Goal: Information Seeking & Learning: Learn about a topic

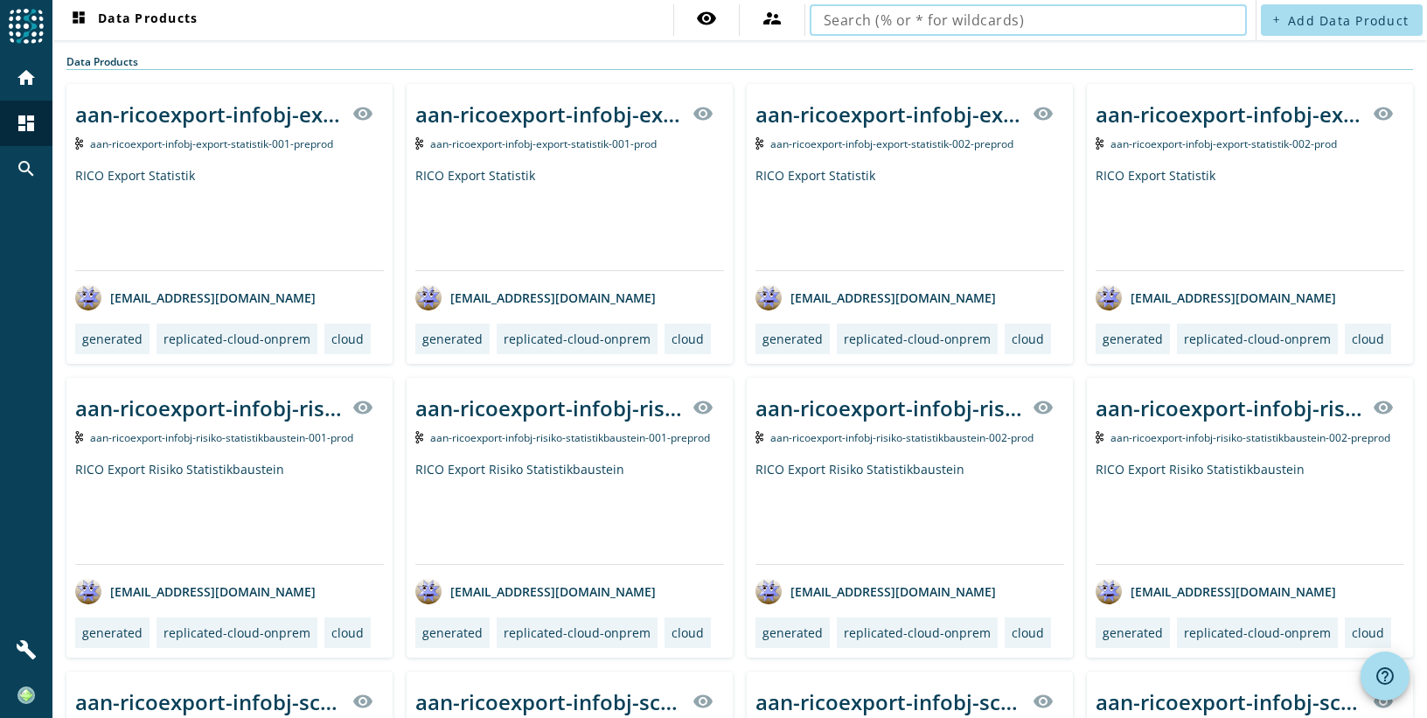
click at [885, 14] on input "text" at bounding box center [1028, 20] width 409 height 21
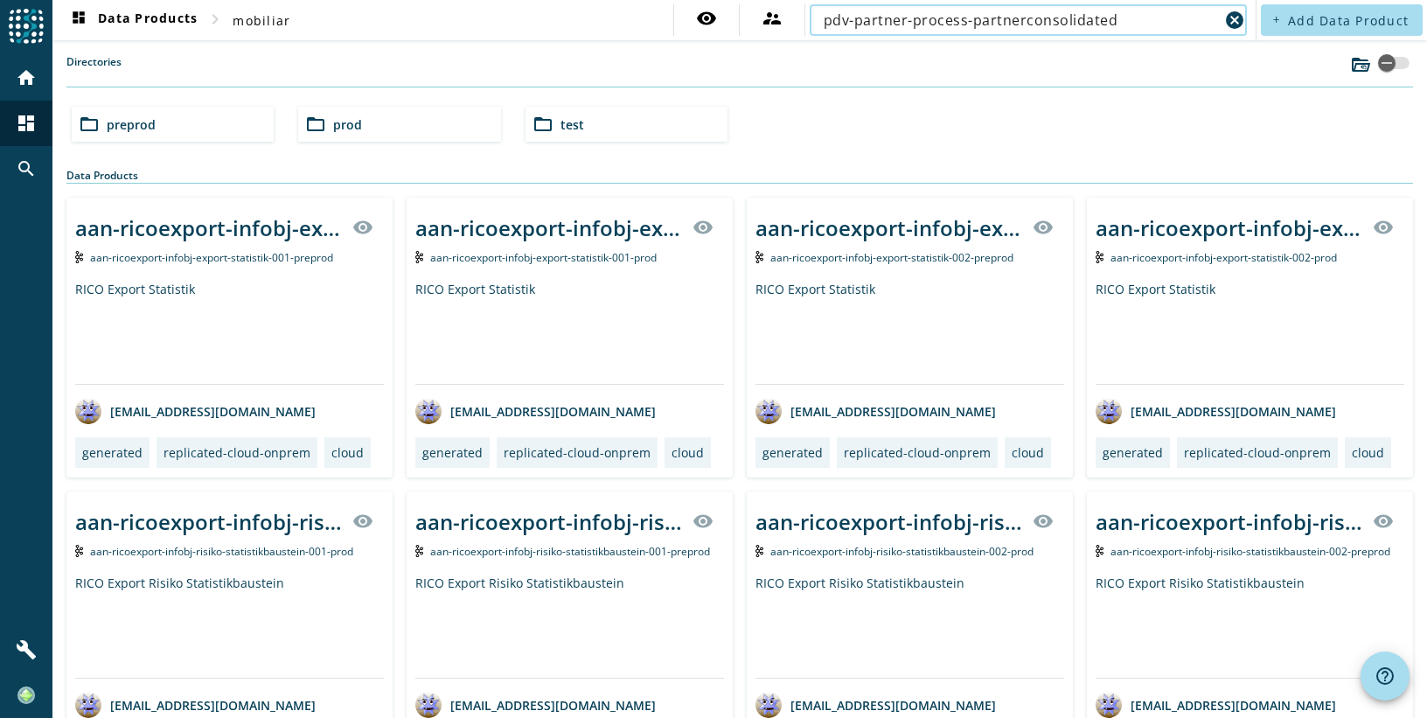
click at [1111, 21] on input "pdv-partner-process-partnerconsolidated" at bounding box center [1021, 20] width 395 height 21
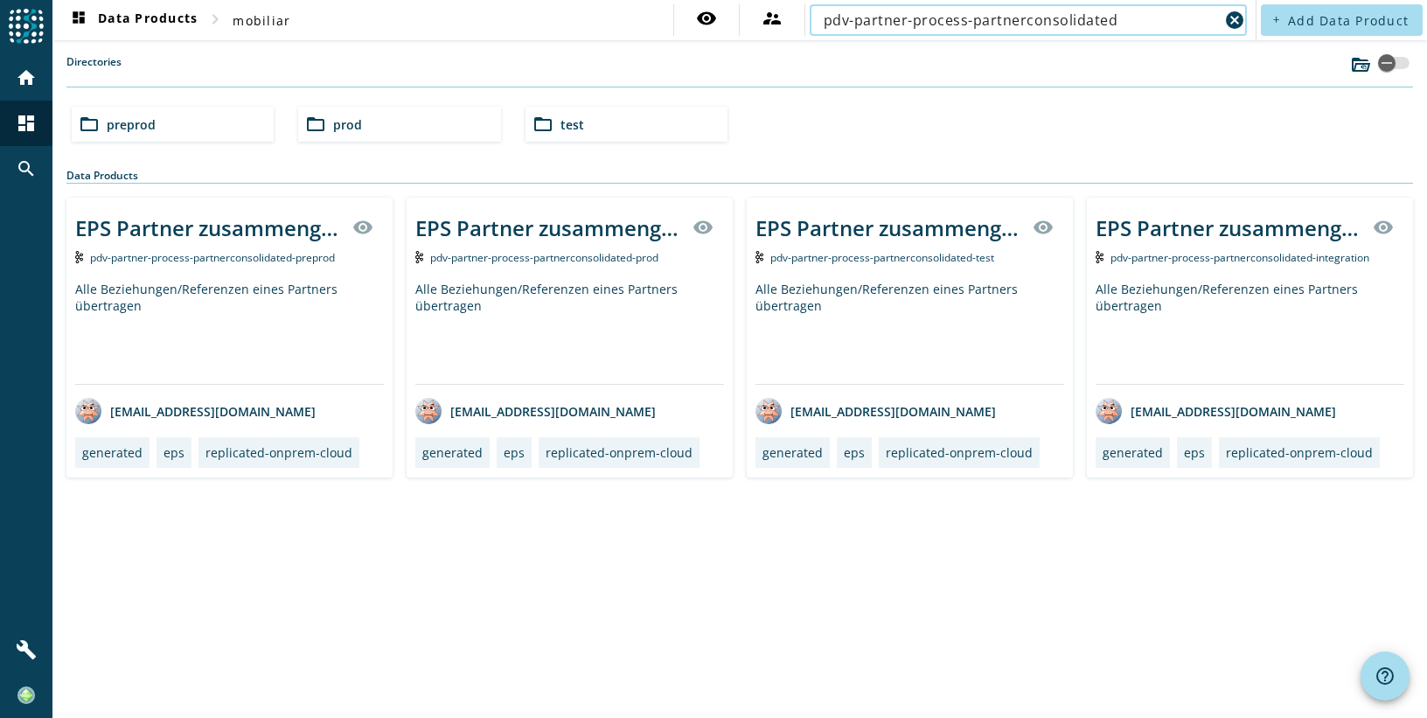
type input "pdv-partner-process-partnerconsolidated"
click at [230, 234] on div "EPS Partner zusammengelegt" at bounding box center [208, 227] width 267 height 29
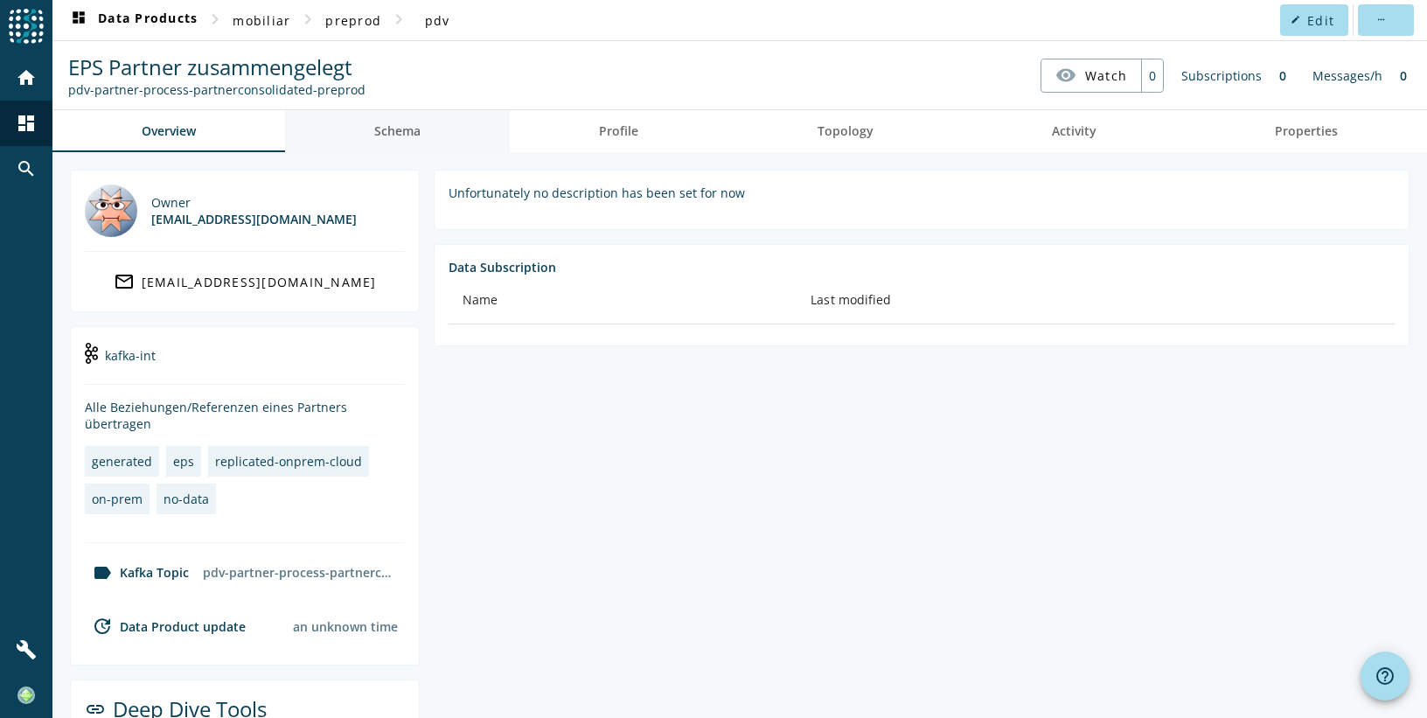
click at [393, 125] on span "Schema" at bounding box center [397, 131] width 46 height 12
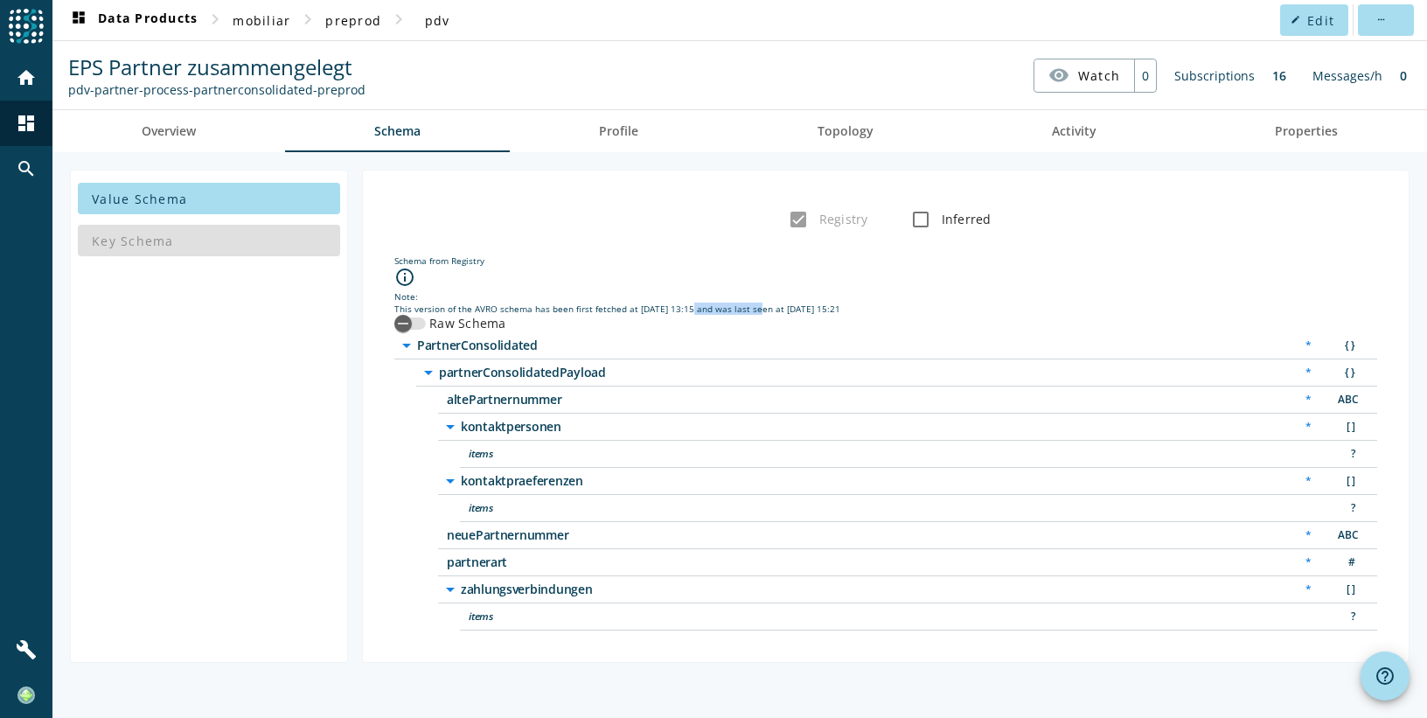
drag, startPoint x: 680, startPoint y: 307, endPoint x: 750, endPoint y: 311, distance: 70.1
click at [750, 311] on div "This version of the AVRO schema has been first fetched at [DATE] 13:15 and was …" at bounding box center [885, 309] width 983 height 12
click at [640, 305] on div "This version of the AVRO schema has been first fetched at [DATE] 13:15 and was …" at bounding box center [885, 309] width 983 height 12
click at [673, 303] on div "This version of the AVRO schema has been first fetched at [DATE] 13:15 and was …" at bounding box center [885, 309] width 983 height 12
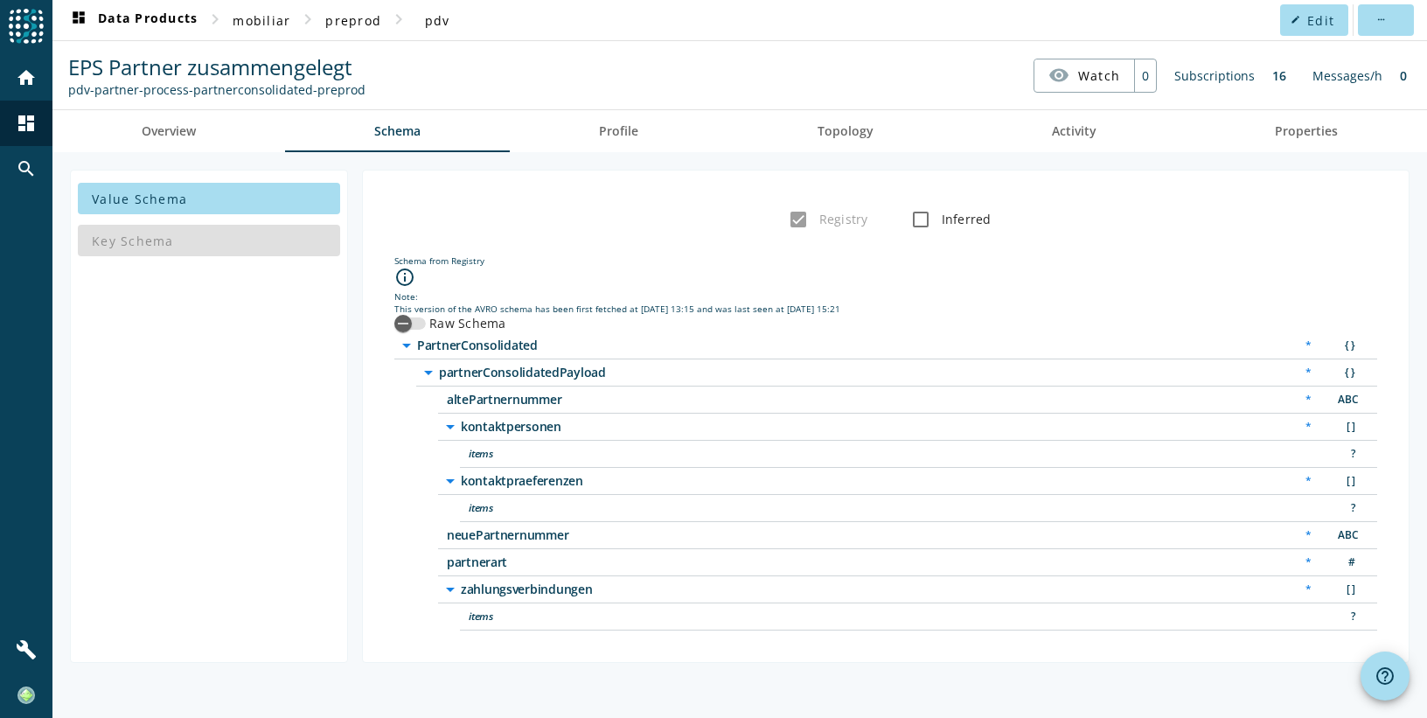
click at [514, 423] on span "kontaktpersonen" at bounding box center [679, 427] width 437 height 12
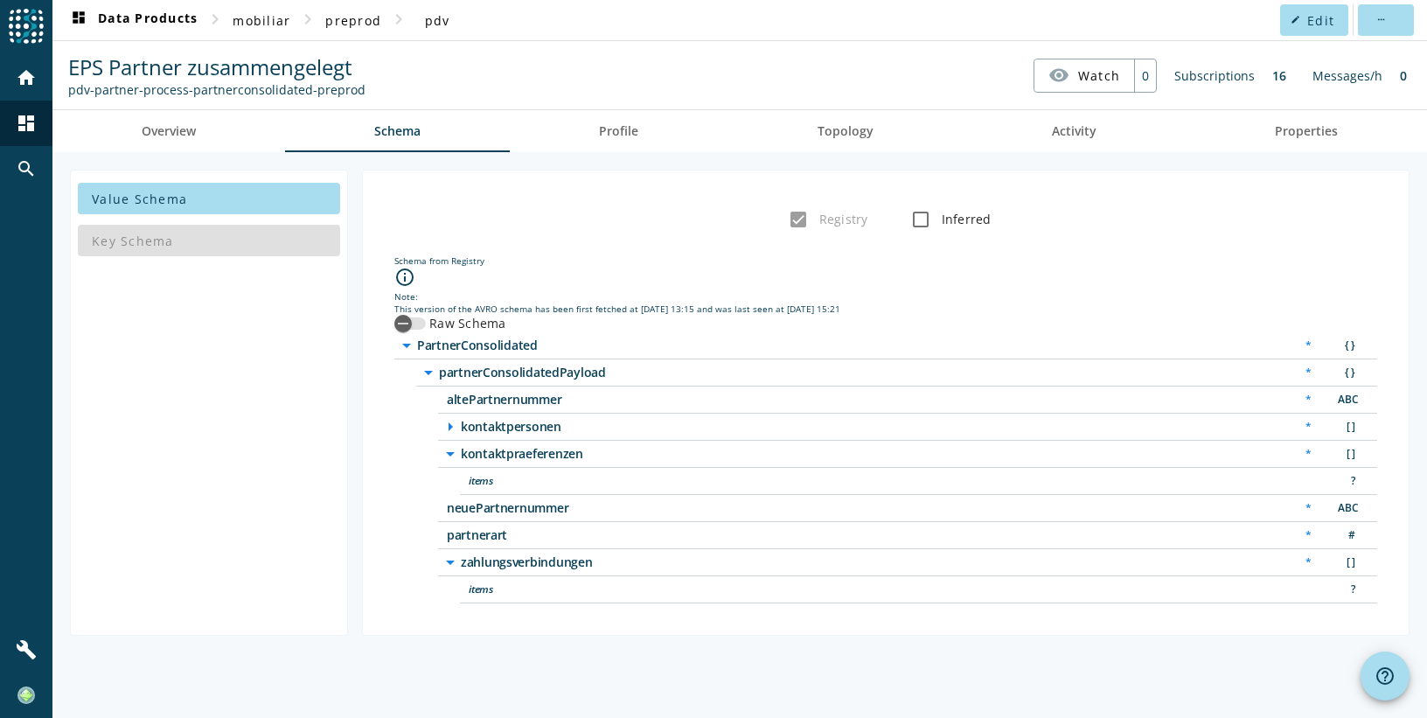
click at [514, 423] on span "kontaktpersonen" at bounding box center [679, 427] width 437 height 12
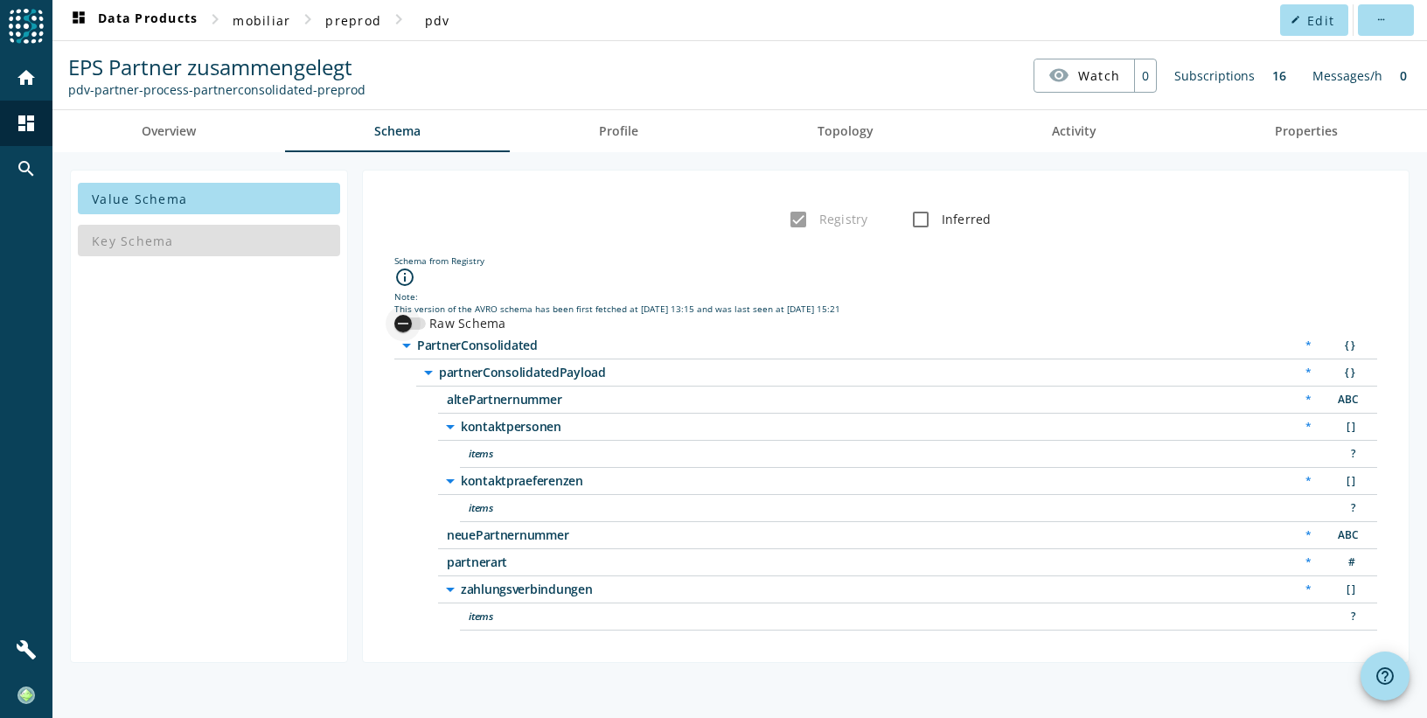
click at [416, 315] on div "button" at bounding box center [403, 323] width 35 height 35
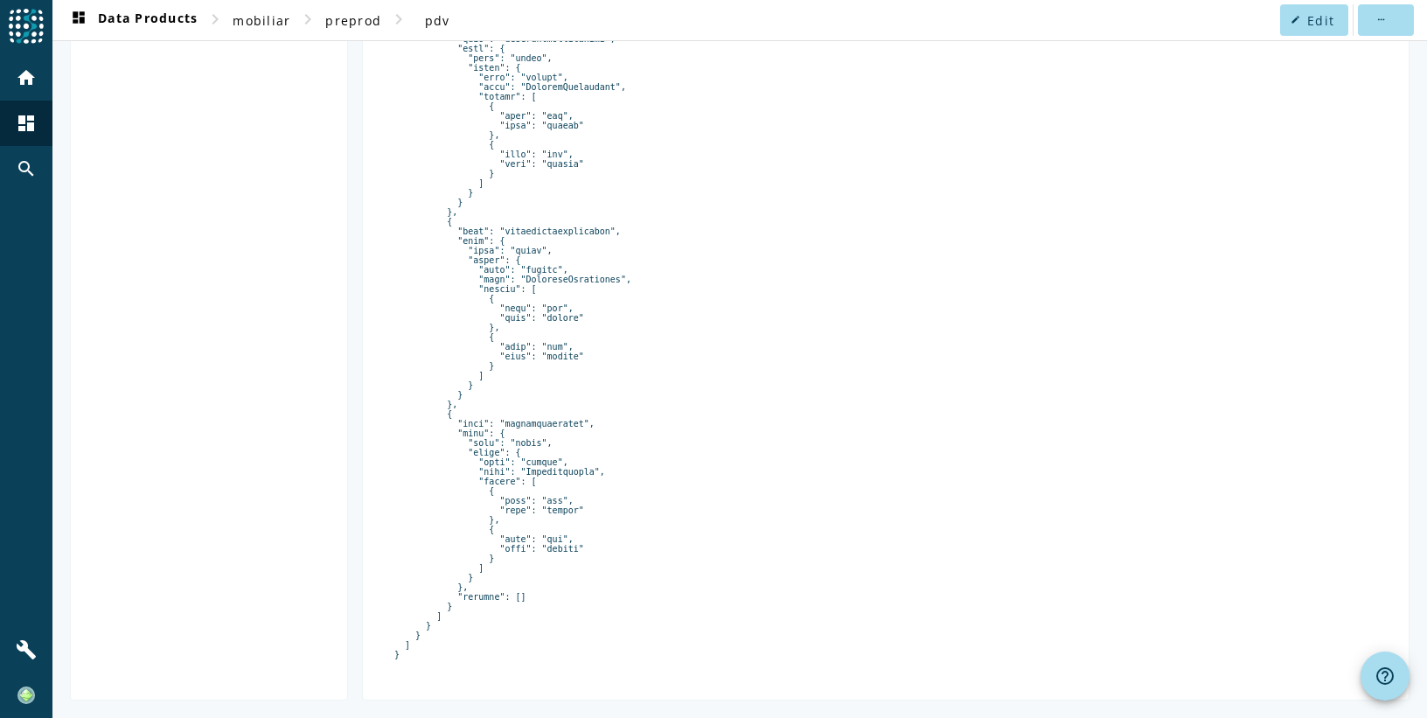
scroll to position [576, 0]
click at [499, 408] on pre at bounding box center [885, 231] width 983 height 856
click at [526, 409] on pre at bounding box center [885, 231] width 983 height 856
click at [508, 409] on pre at bounding box center [885, 231] width 983 height 856
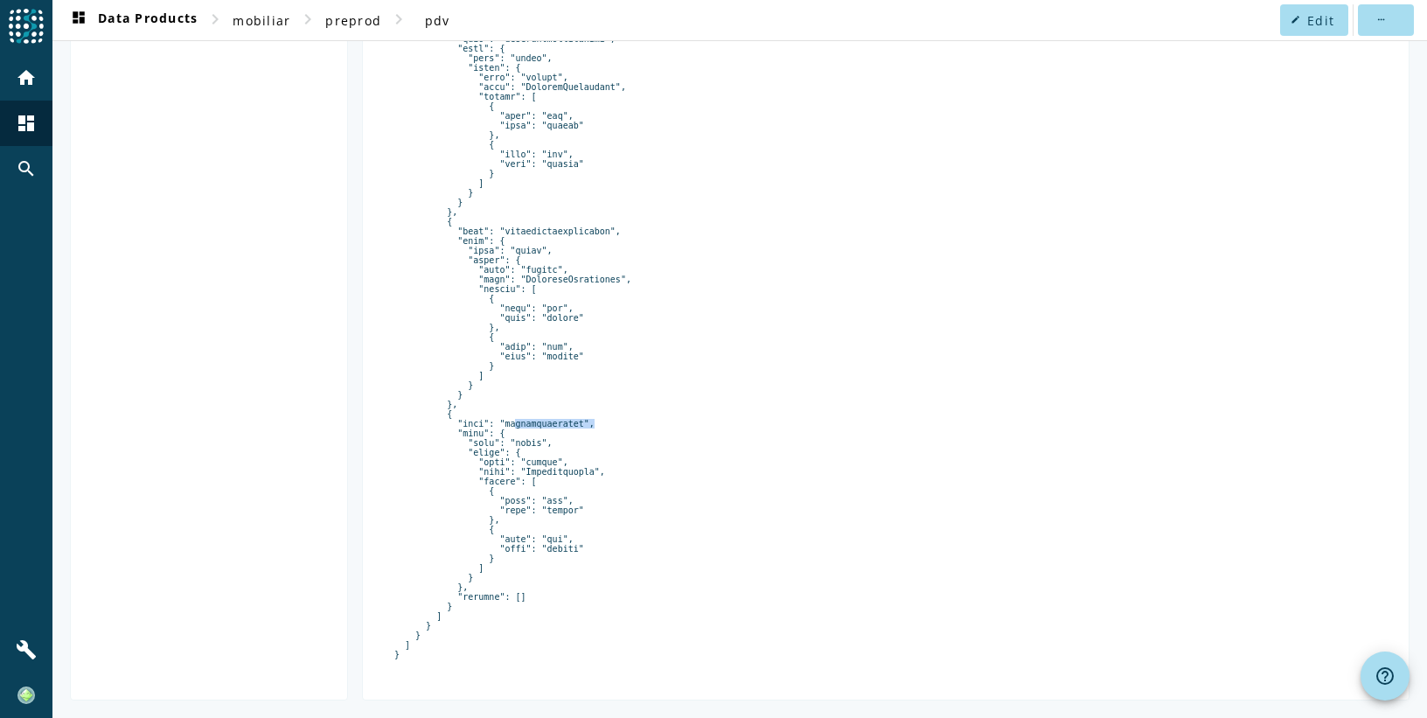
click at [508, 409] on pre at bounding box center [885, 231] width 983 height 856
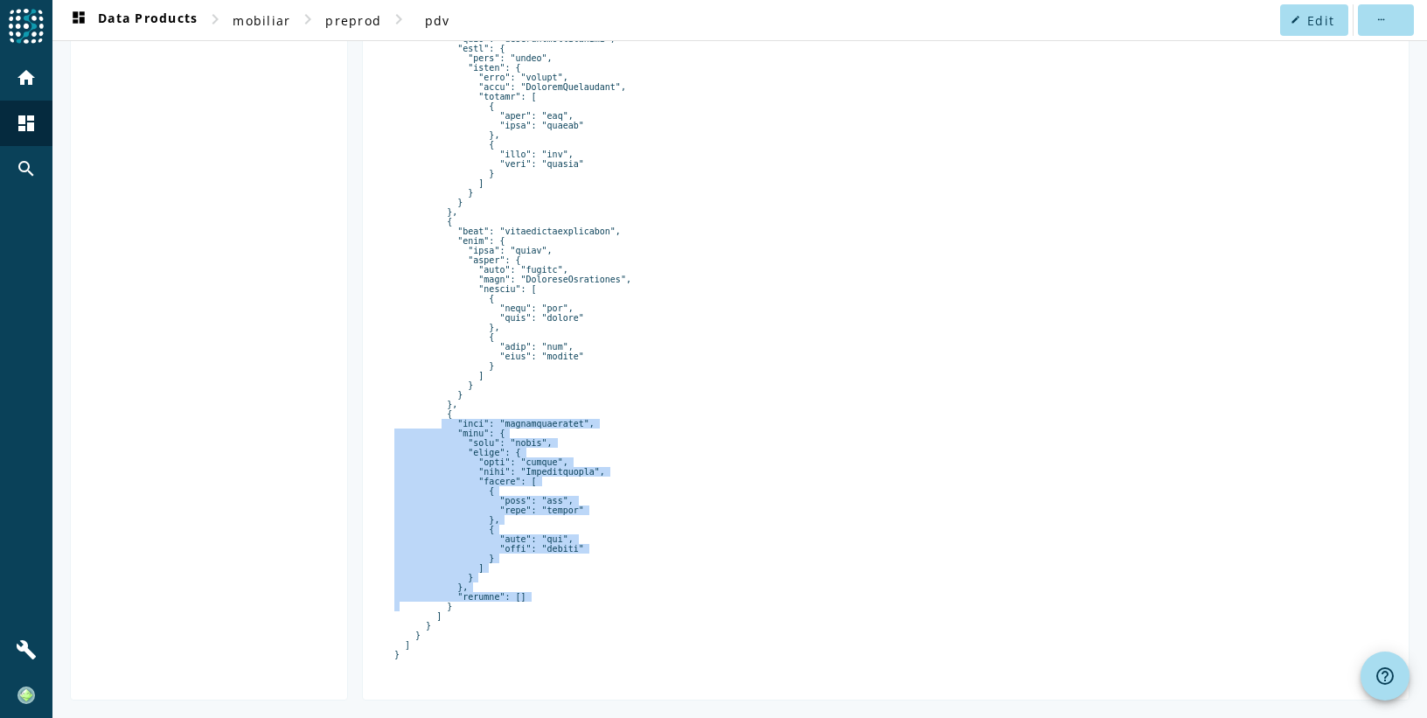
drag, startPoint x: 514, startPoint y: 596, endPoint x: 426, endPoint y: 411, distance: 204.6
click at [426, 411] on pre at bounding box center [885, 231] width 983 height 856
drag, startPoint x: 426, startPoint y: 411, endPoint x: 572, endPoint y: 446, distance: 150.2
click at [572, 446] on pre at bounding box center [885, 231] width 983 height 856
click at [585, 447] on pre at bounding box center [885, 231] width 983 height 856
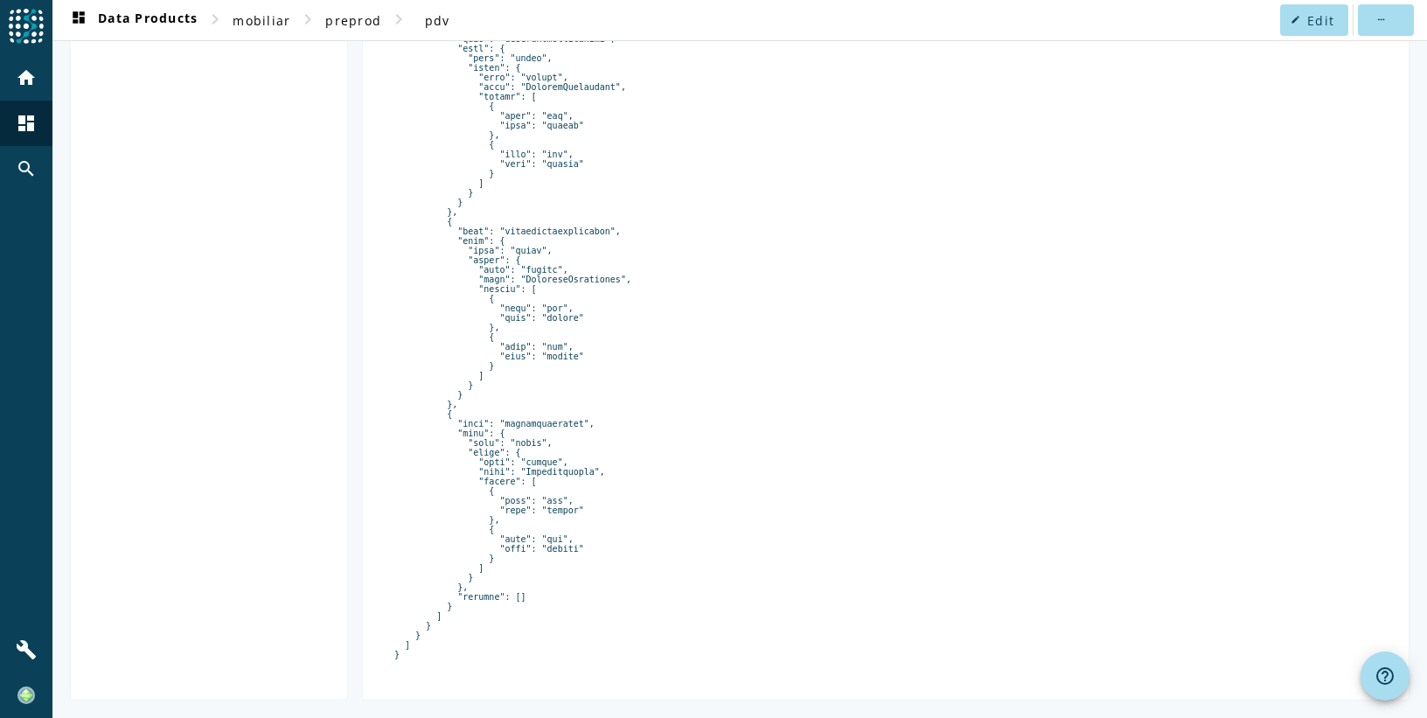
click at [535, 587] on pre at bounding box center [885, 231] width 983 height 856
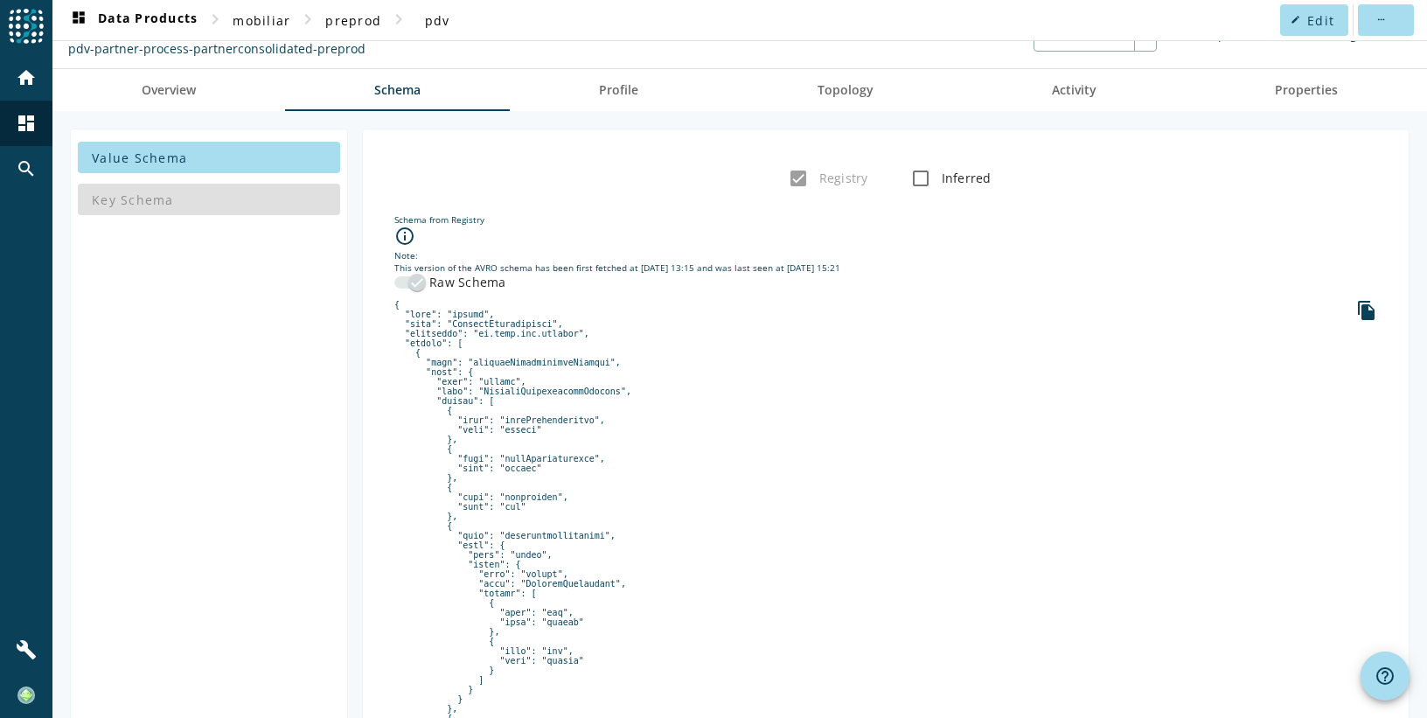
scroll to position [0, 0]
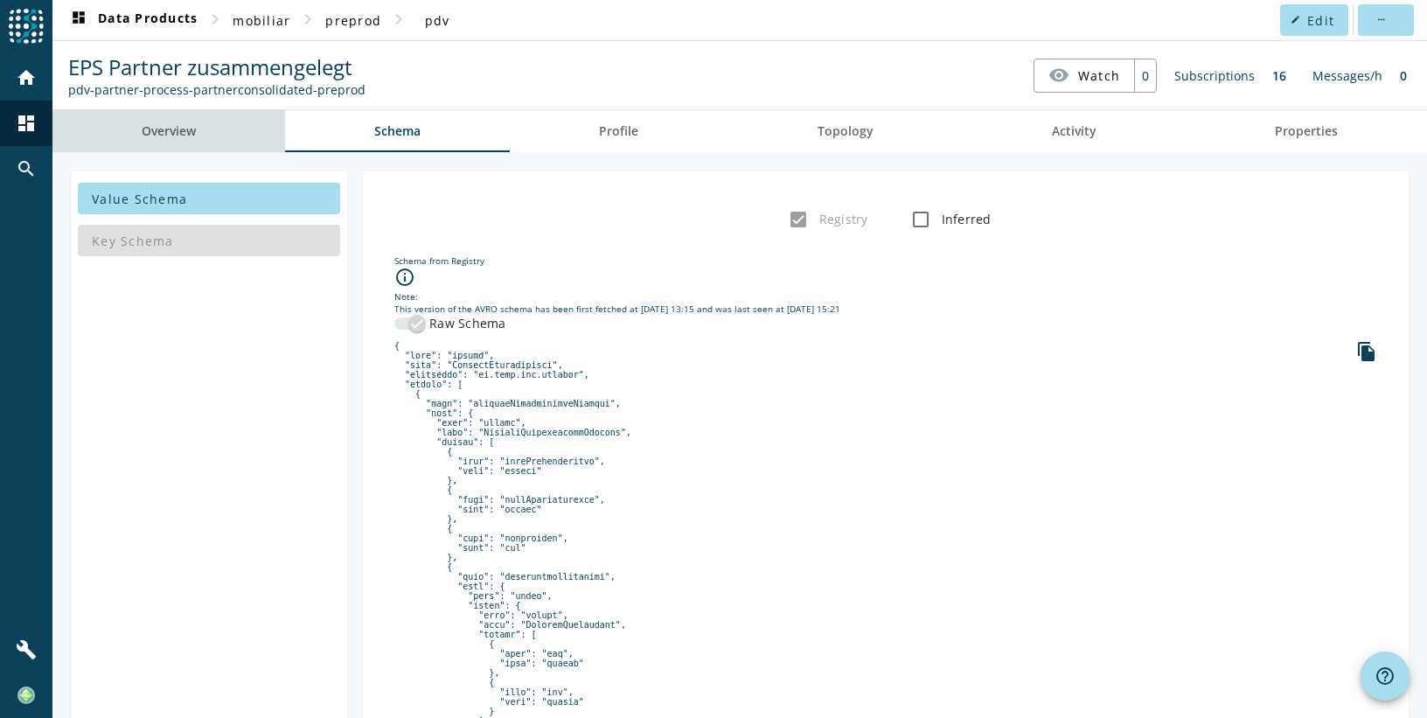
click at [191, 129] on span "Overview" at bounding box center [169, 131] width 54 height 12
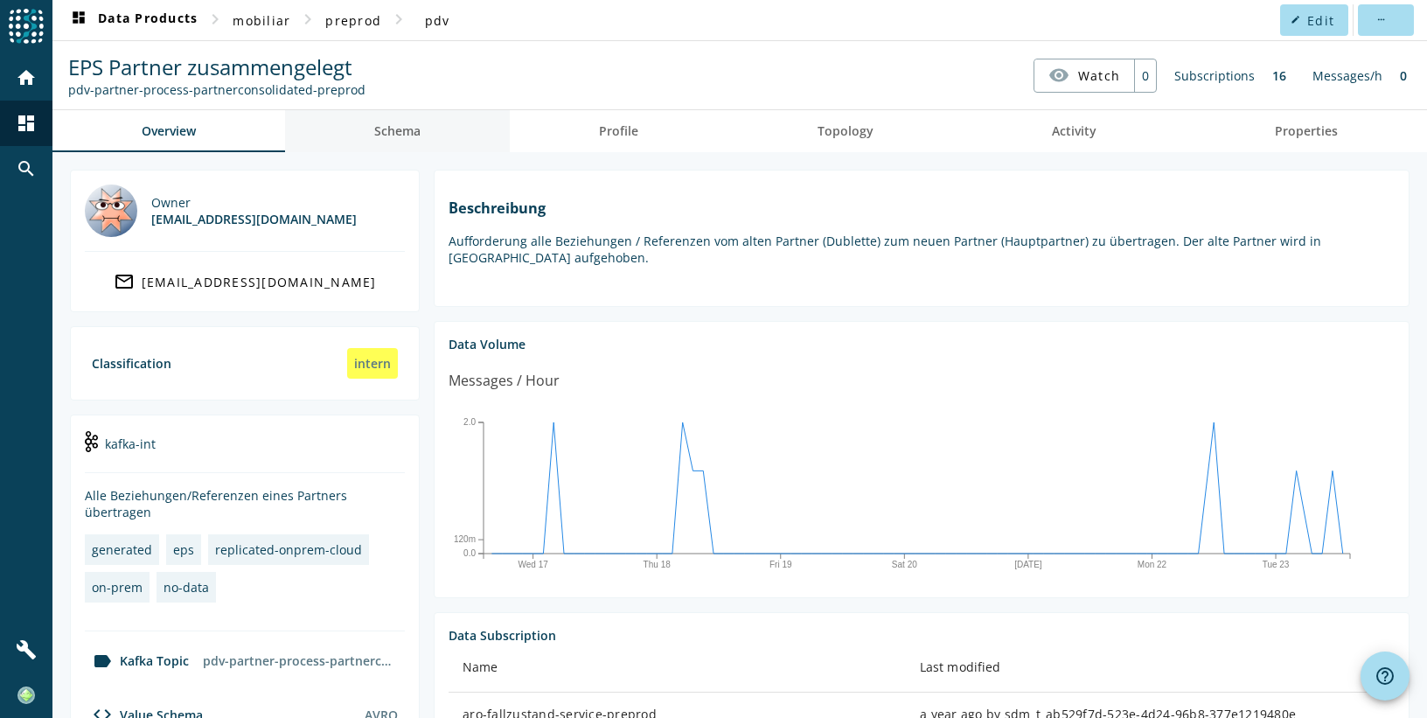
click at [370, 130] on link "Schema" at bounding box center [397, 131] width 225 height 42
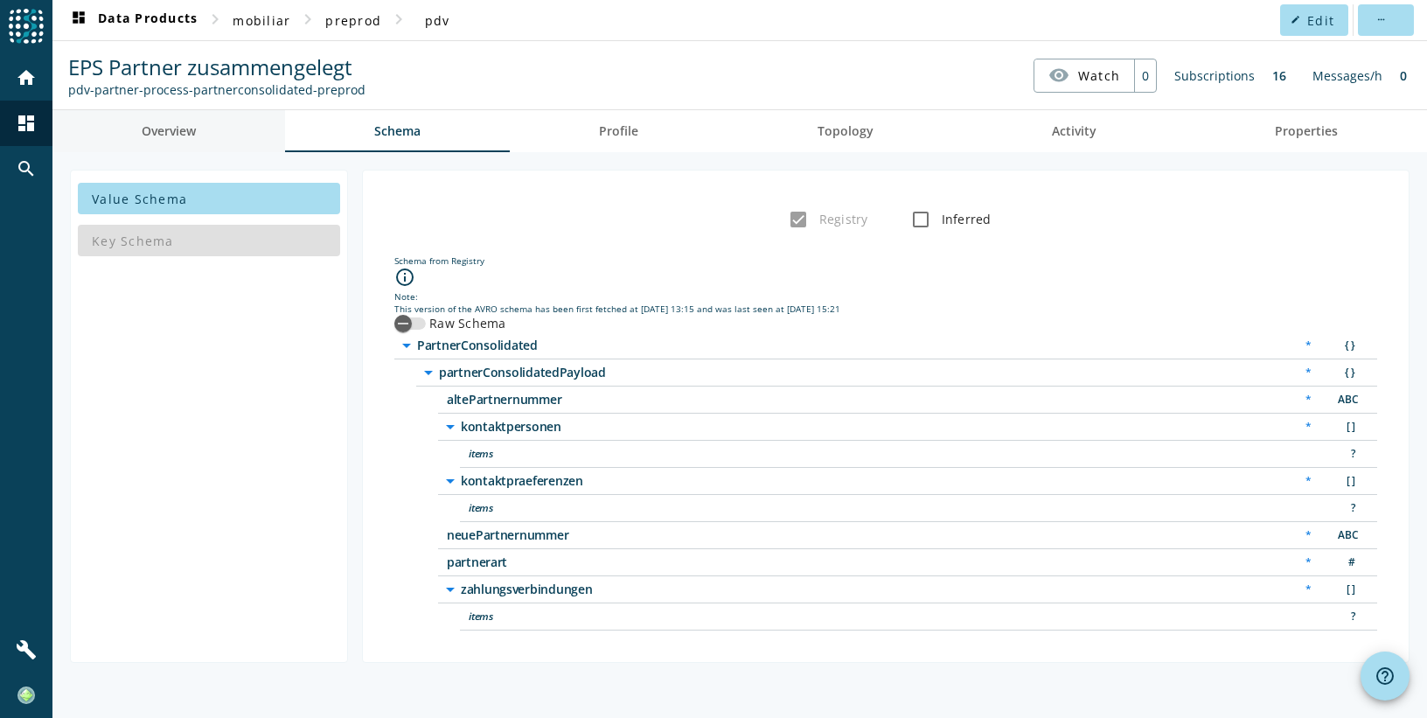
click at [180, 126] on span "Overview" at bounding box center [169, 131] width 54 height 12
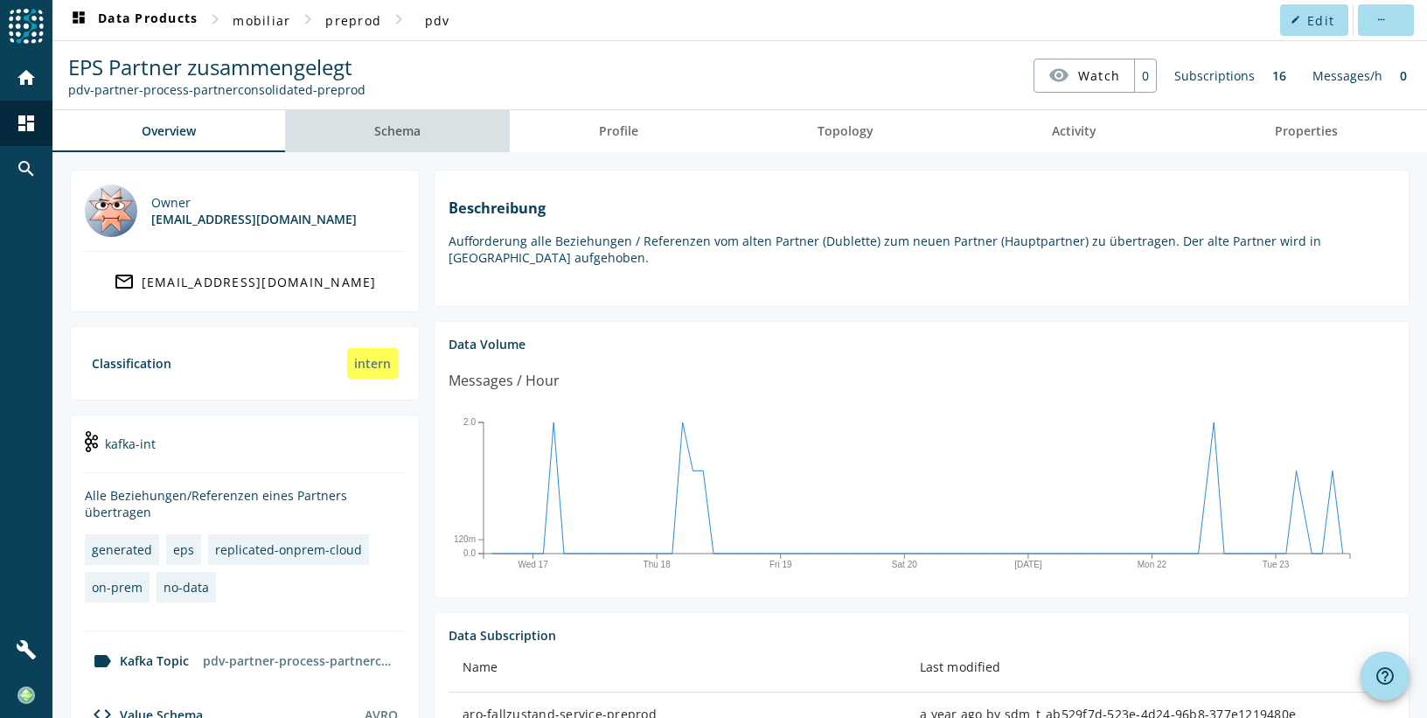
click at [413, 143] on span "Schema" at bounding box center [397, 131] width 46 height 42
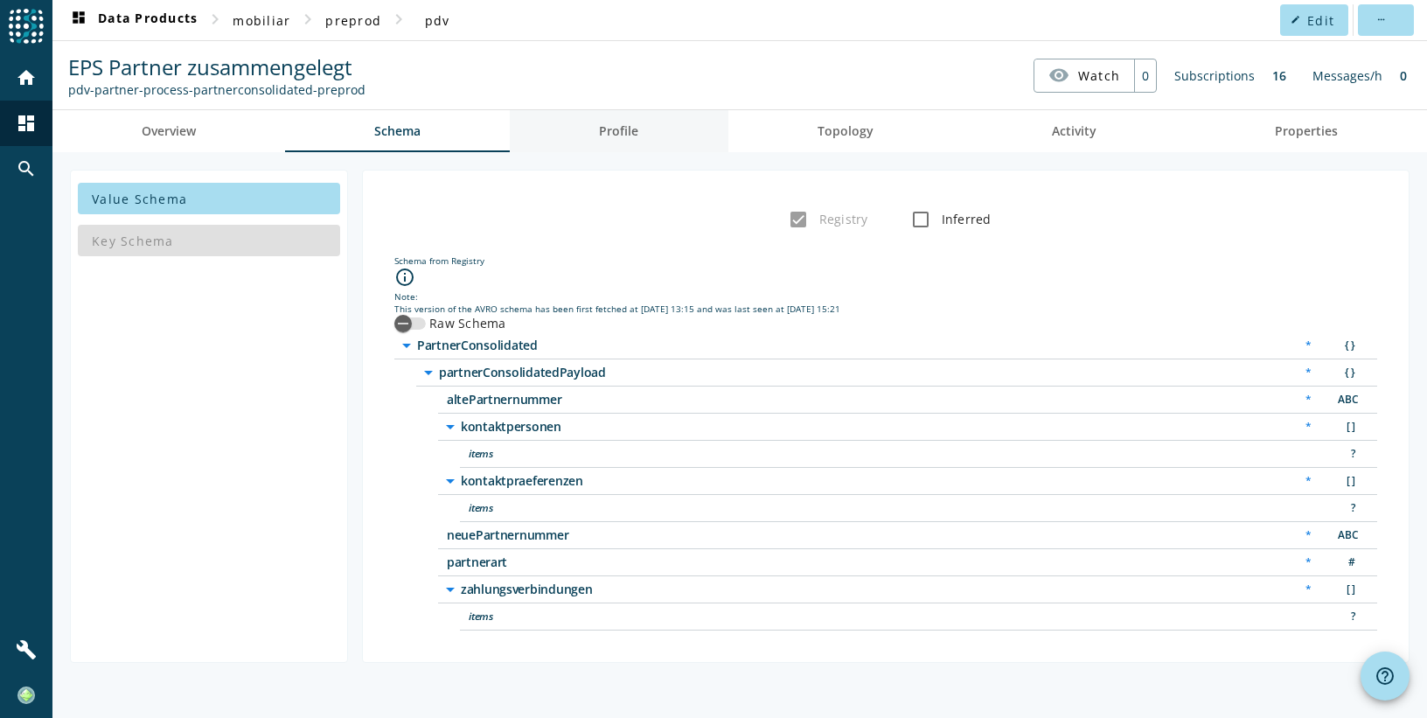
click at [597, 133] on link "Profile" at bounding box center [619, 131] width 218 height 42
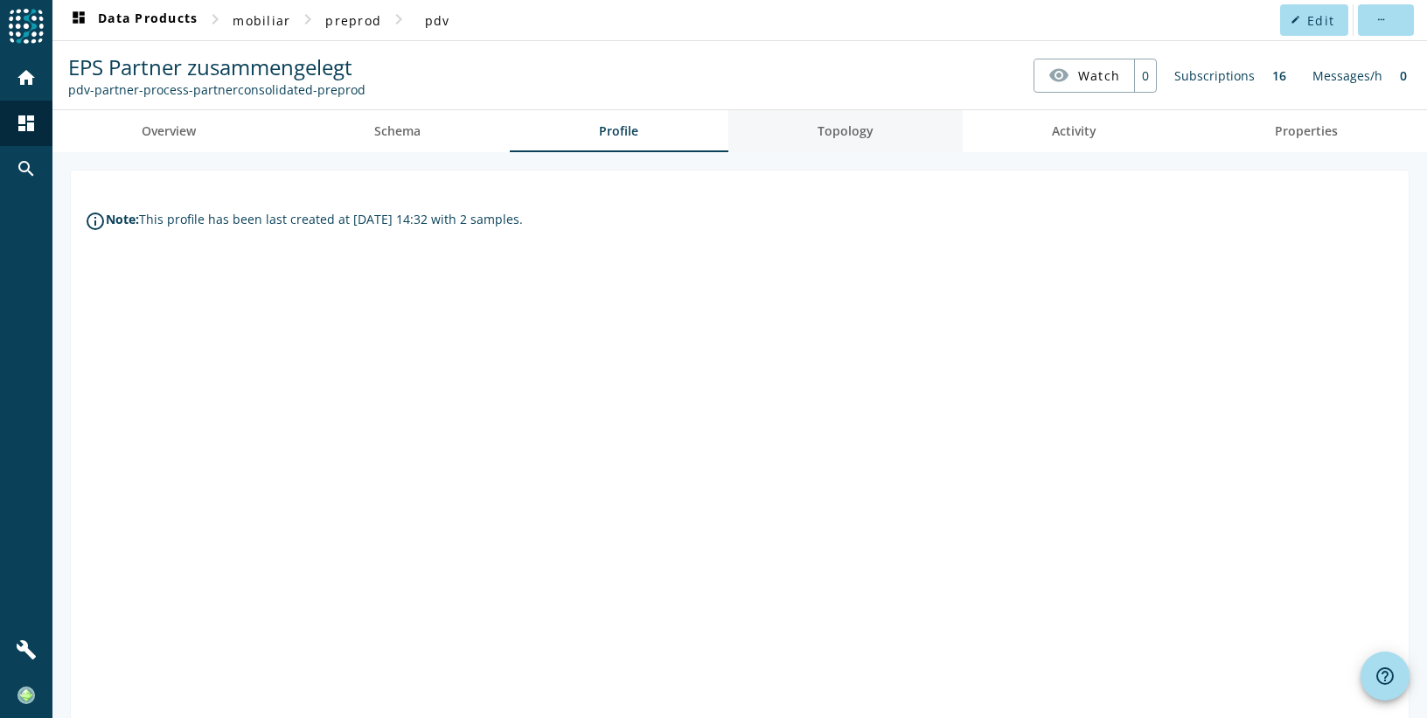
click at [824, 133] on span "Topology" at bounding box center [846, 131] width 56 height 12
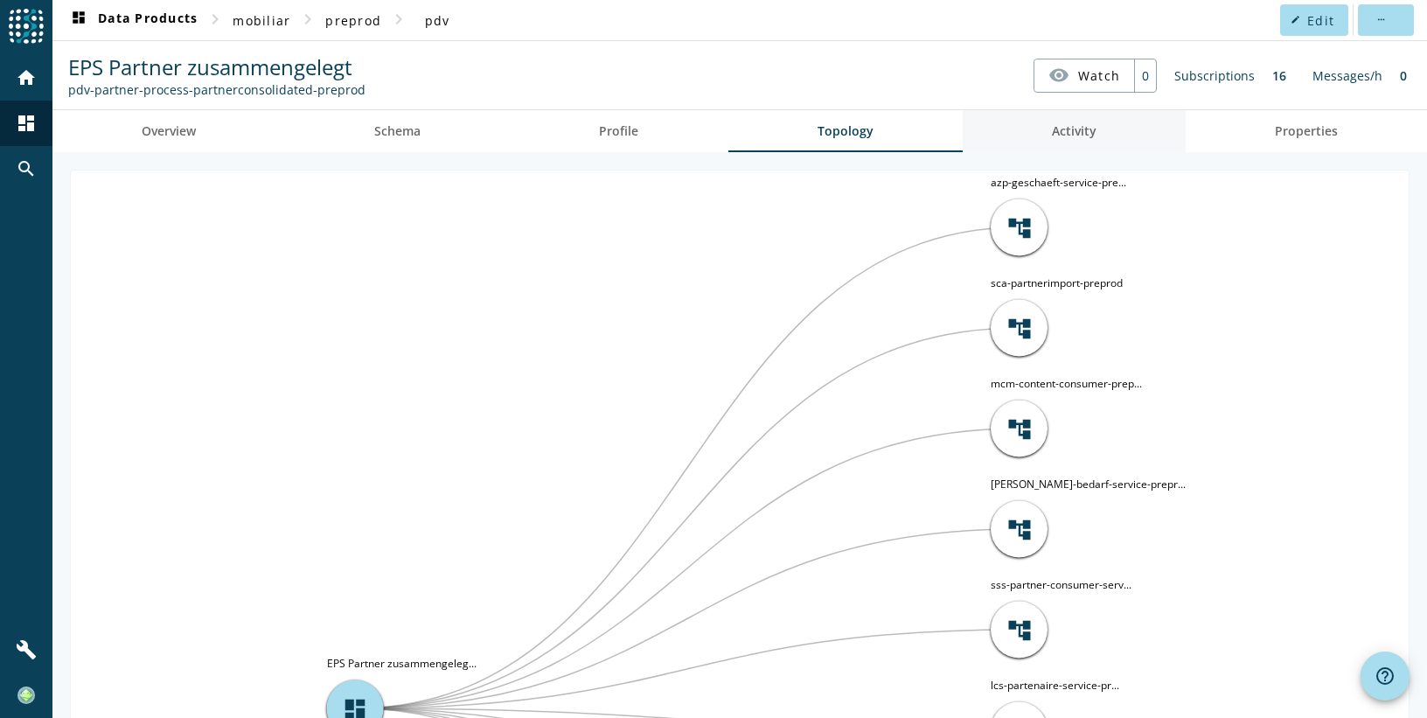
click at [1054, 133] on span "Activity" at bounding box center [1074, 131] width 45 height 12
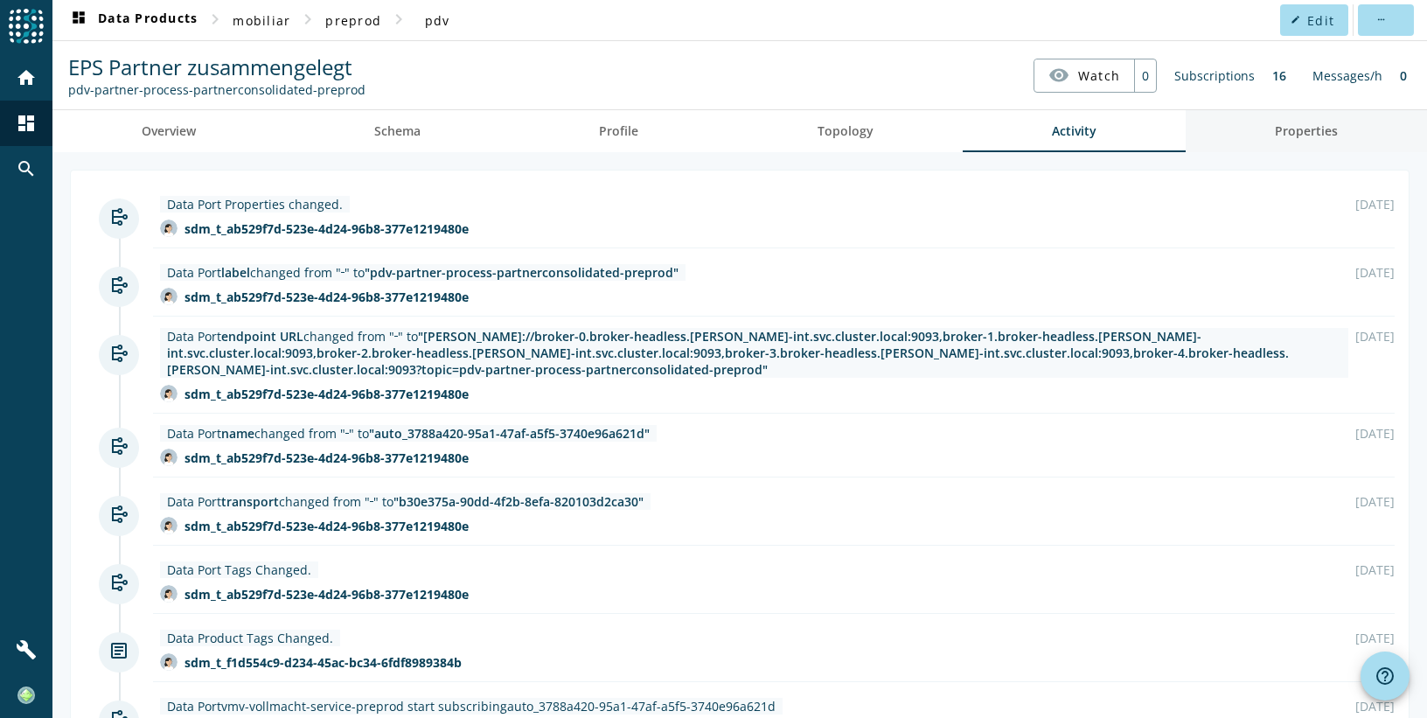
click at [1284, 129] on span "Properties" at bounding box center [1306, 131] width 63 height 12
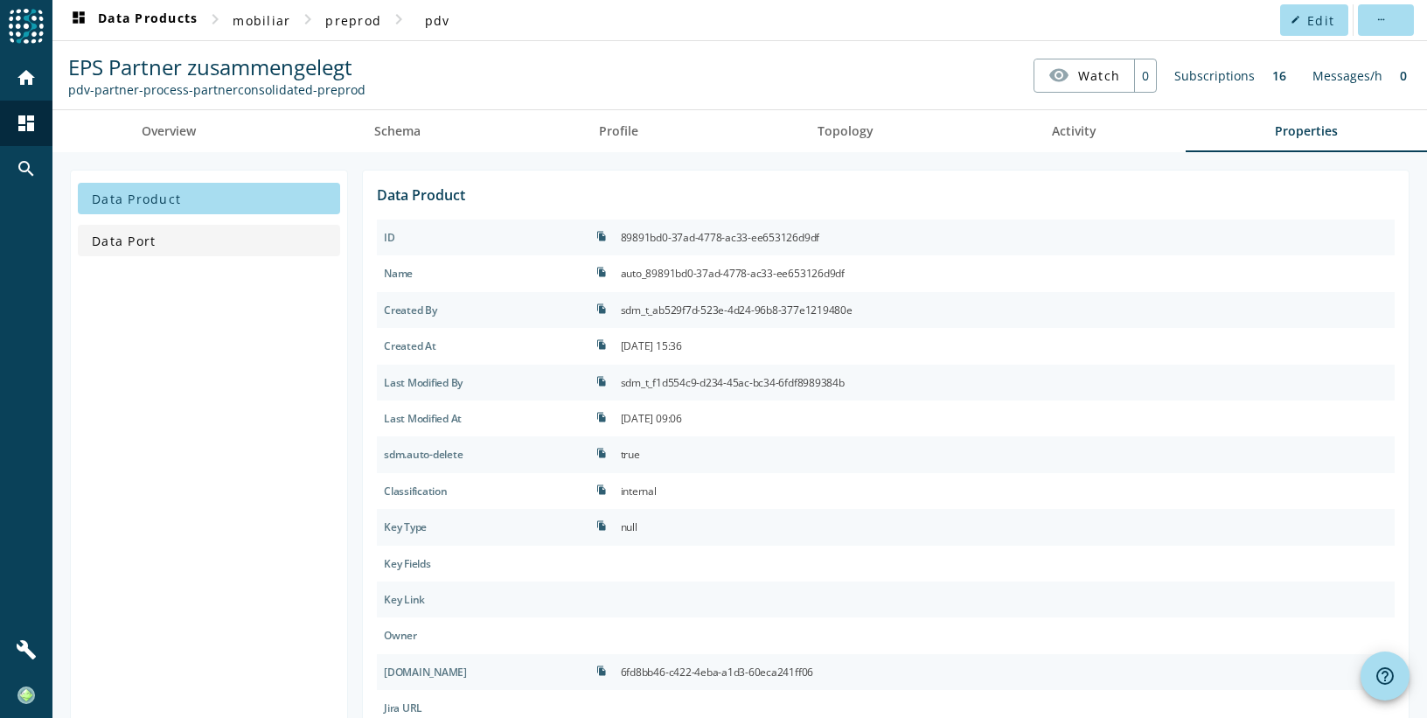
click at [122, 245] on span "Data Port" at bounding box center [124, 241] width 64 height 17
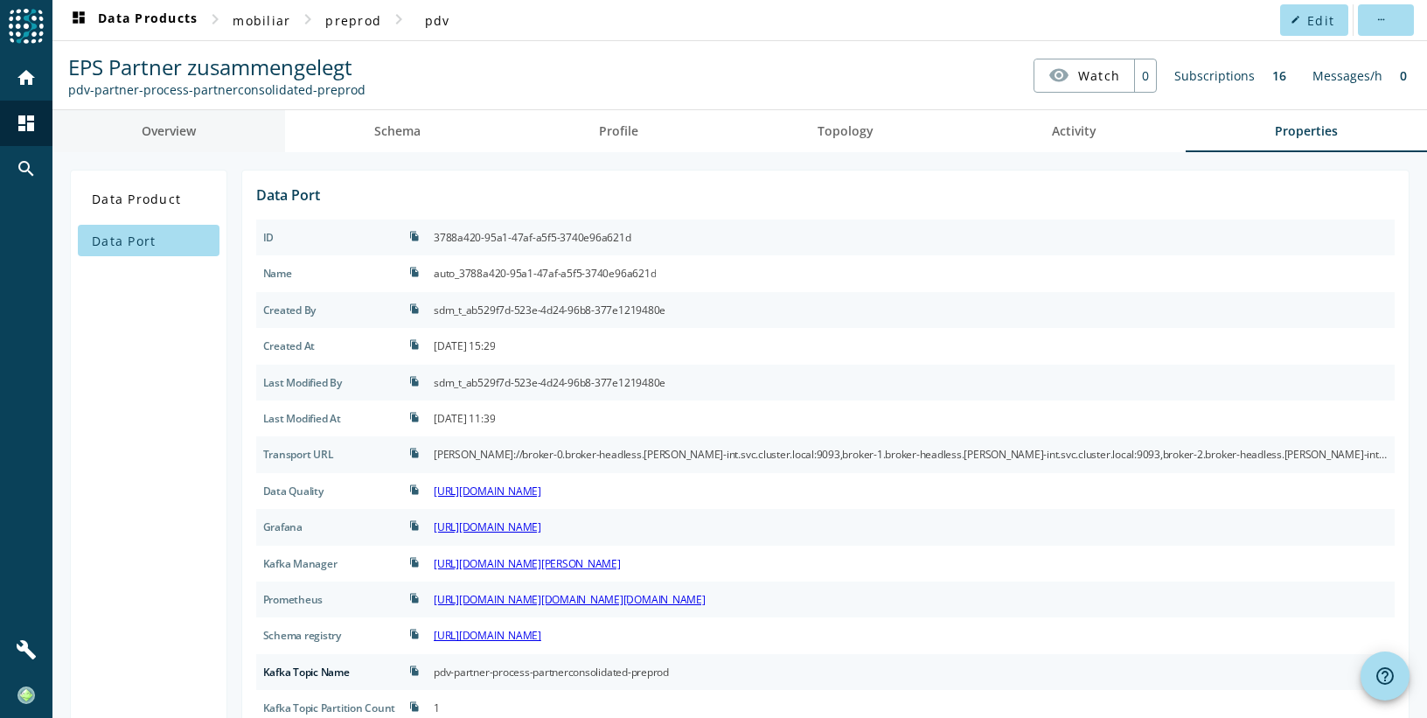
click at [169, 127] on span "Overview" at bounding box center [169, 131] width 54 height 12
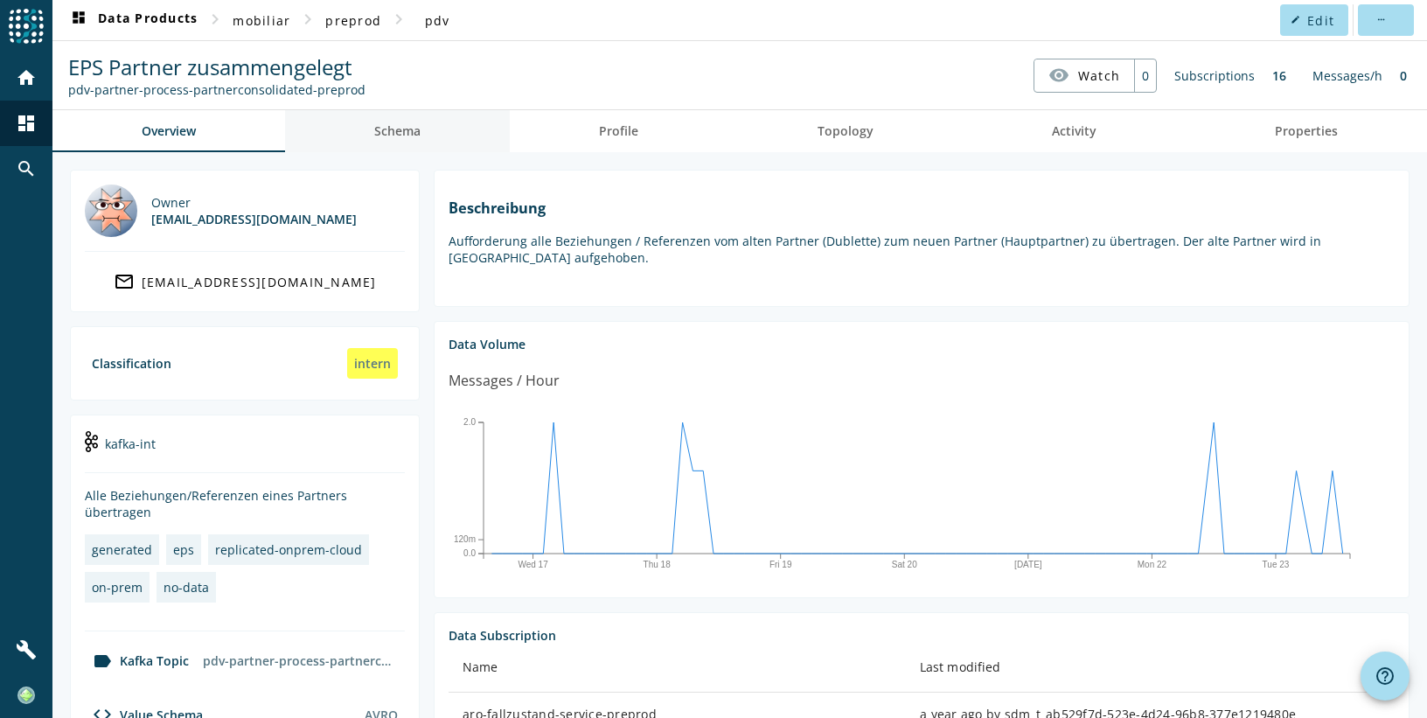
click at [430, 147] on link "Schema" at bounding box center [397, 131] width 225 height 42
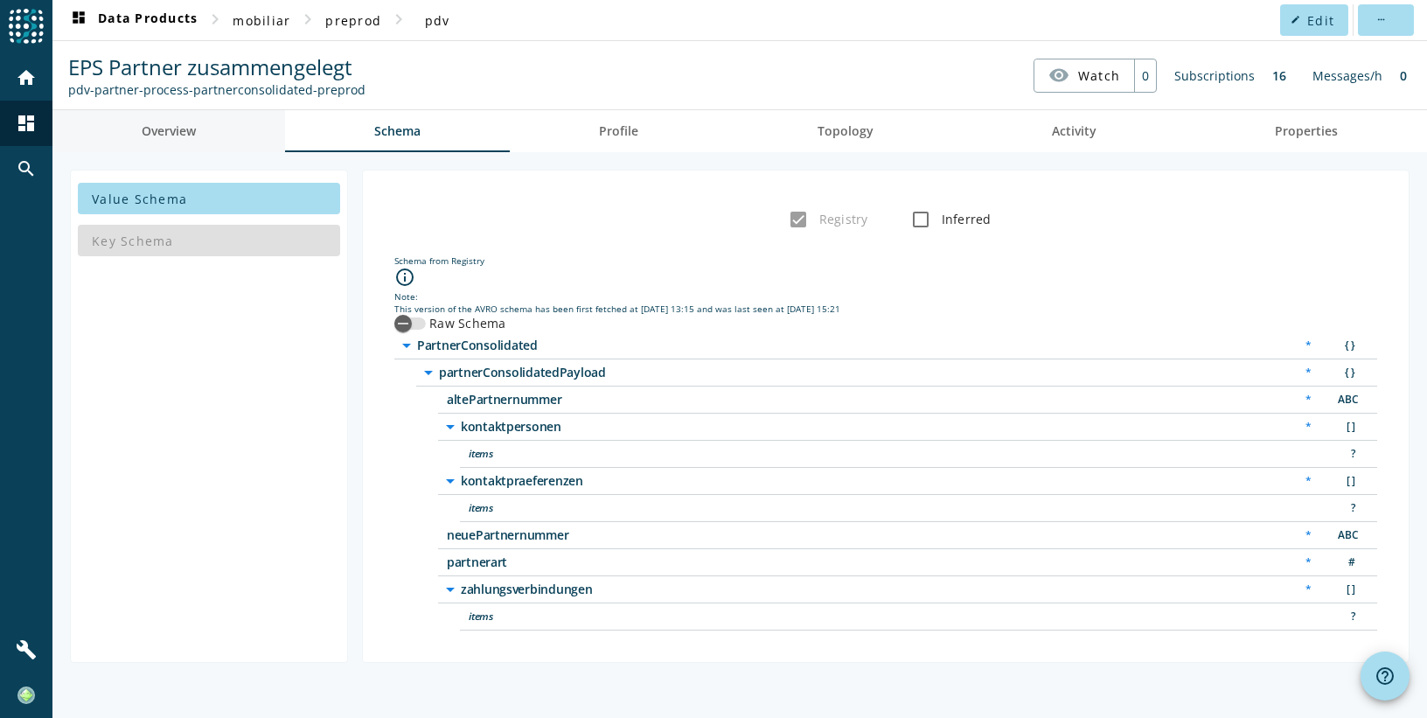
click at [164, 138] on span "Overview" at bounding box center [169, 131] width 54 height 42
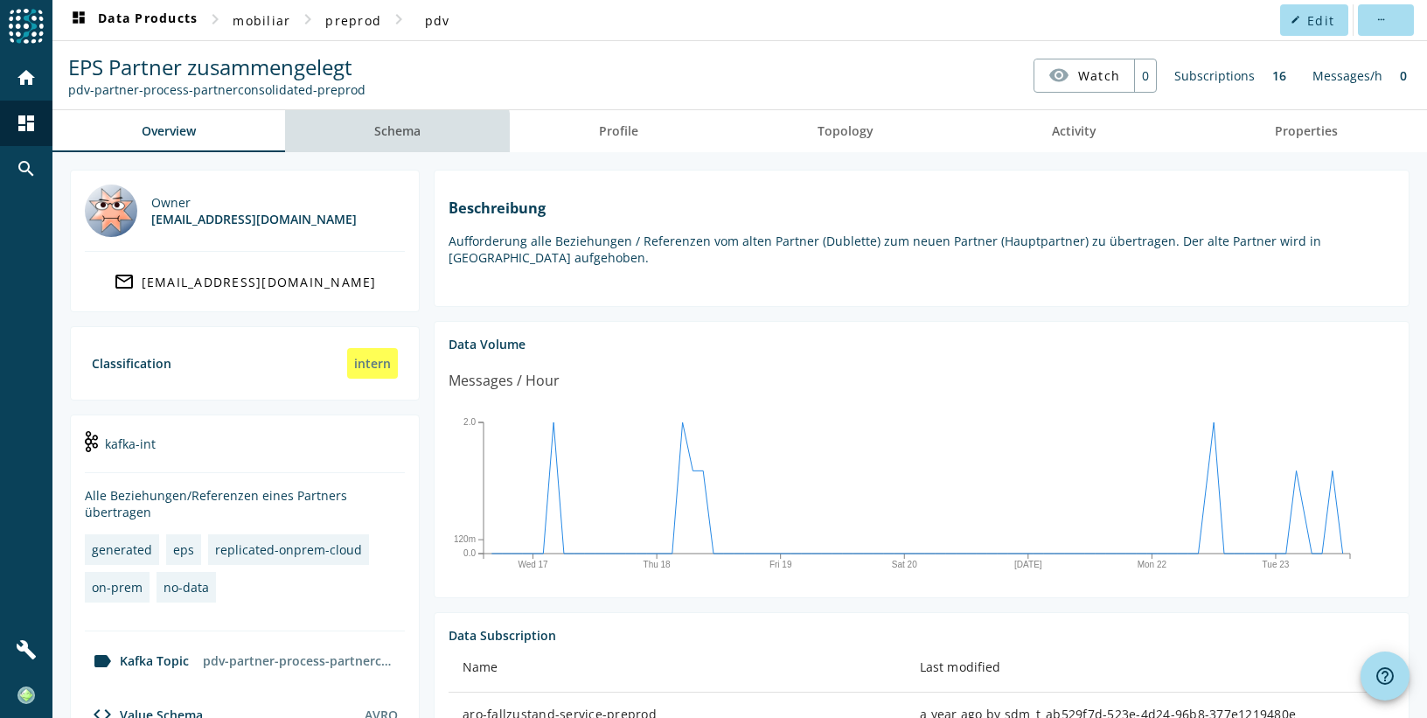
click at [379, 142] on span "Schema" at bounding box center [397, 131] width 46 height 42
